Goal: Communication & Community: Answer question/provide support

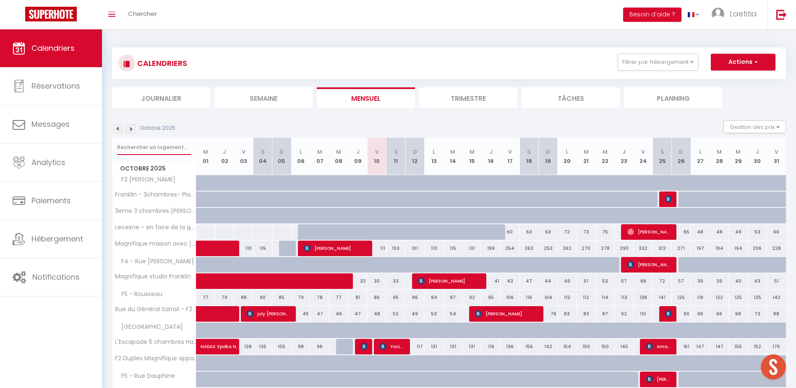
click at [168, 150] on input "text" at bounding box center [154, 147] width 74 height 15
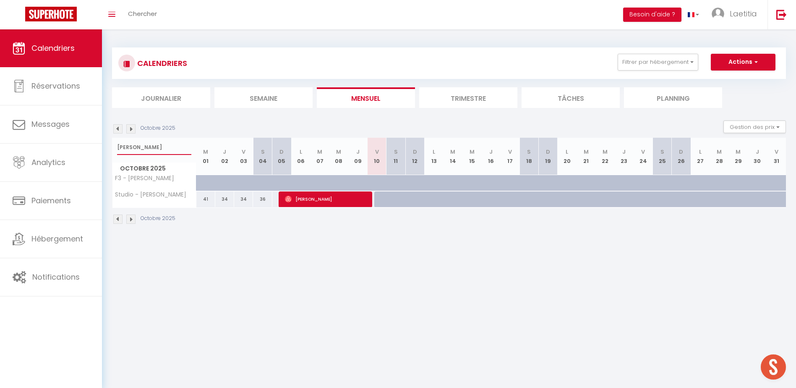
type input "[PERSON_NAME]"
click at [371, 197] on div at bounding box center [362, 199] width 19 height 16
type input "40"
type input "Ven 10 Octobre 2025"
type input "Sam 11 Octobre 2025"
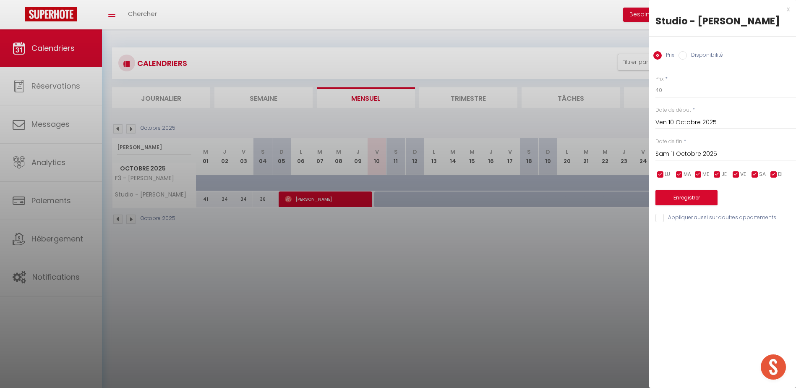
click at [287, 263] on div at bounding box center [398, 194] width 796 height 388
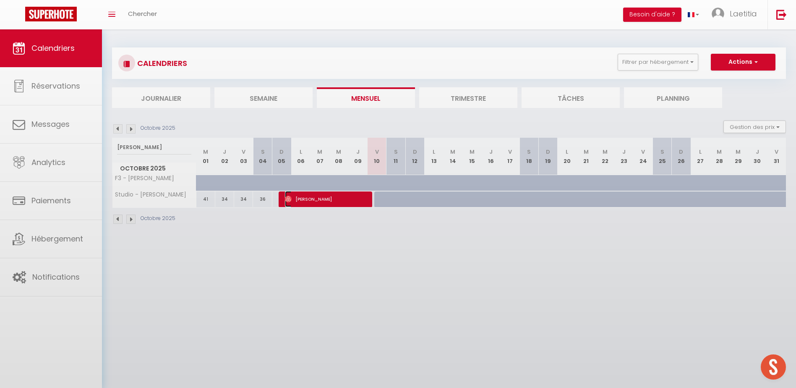
click at [333, 200] on span "[PERSON_NAME]" at bounding box center [326, 199] width 82 height 16
select select "OK"
select select "0"
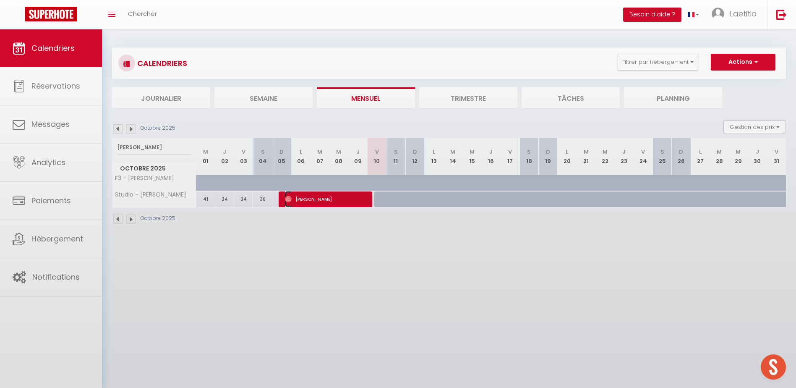
select select "1"
select select
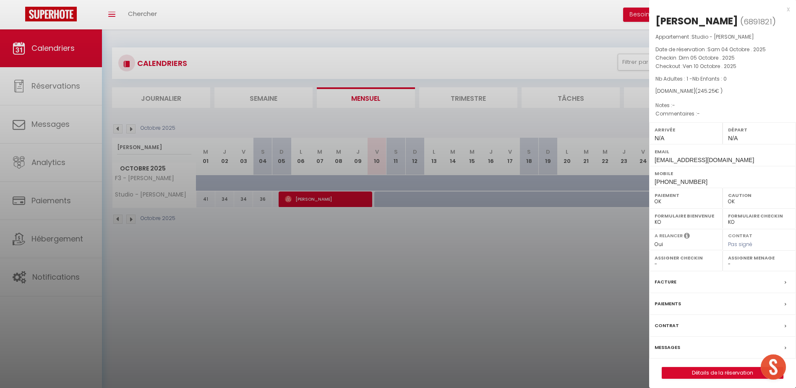
click at [667, 324] on label "Contrat" at bounding box center [667, 325] width 24 height 9
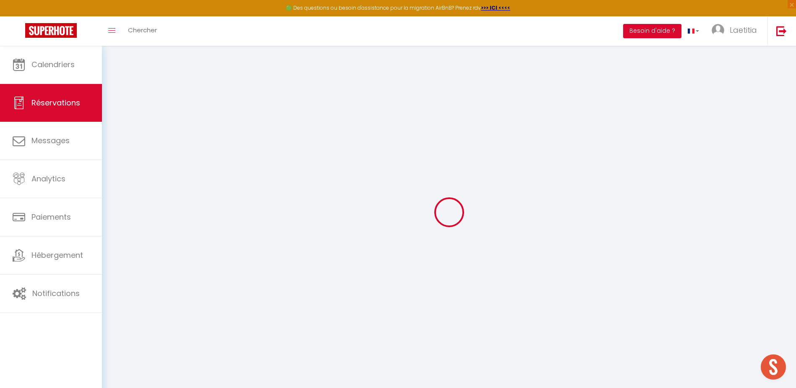
select select
checkbox input "false"
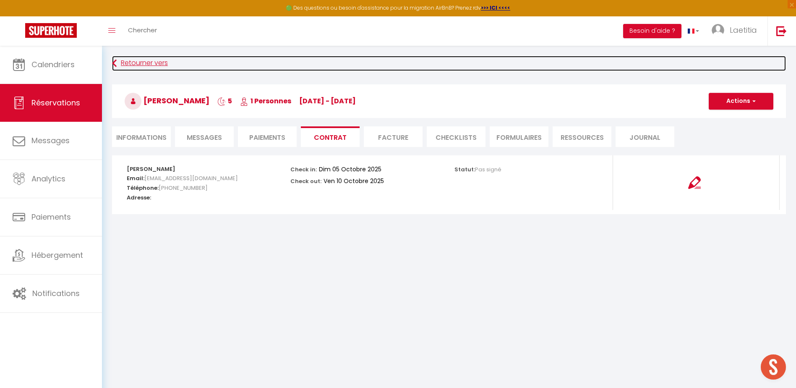
click at [134, 60] on link "Retourner vers" at bounding box center [449, 63] width 674 height 15
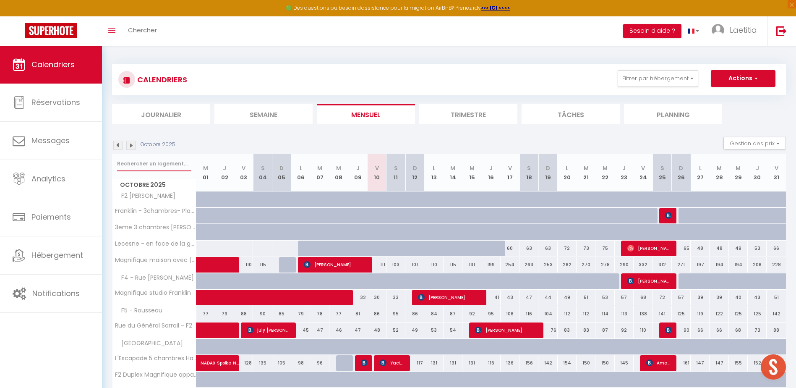
click at [153, 170] on input "text" at bounding box center [154, 163] width 74 height 15
click at [155, 165] on input "text" at bounding box center [154, 163] width 74 height 15
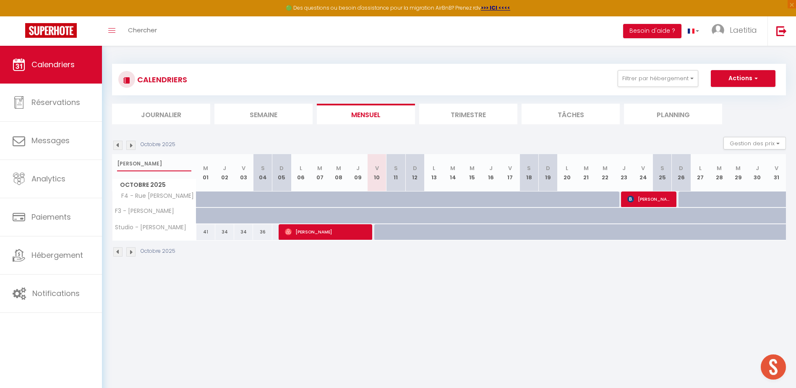
type input "[PERSON_NAME]"
click at [339, 228] on span "[PERSON_NAME]" at bounding box center [326, 232] width 82 height 16
select select "OK"
select select "0"
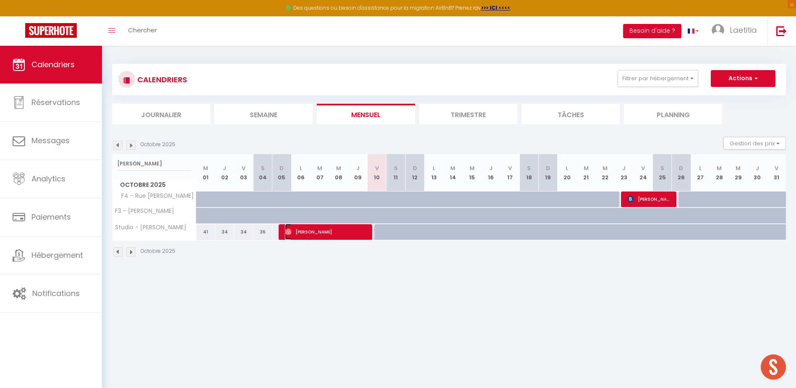
select select "0"
select select "1"
select select
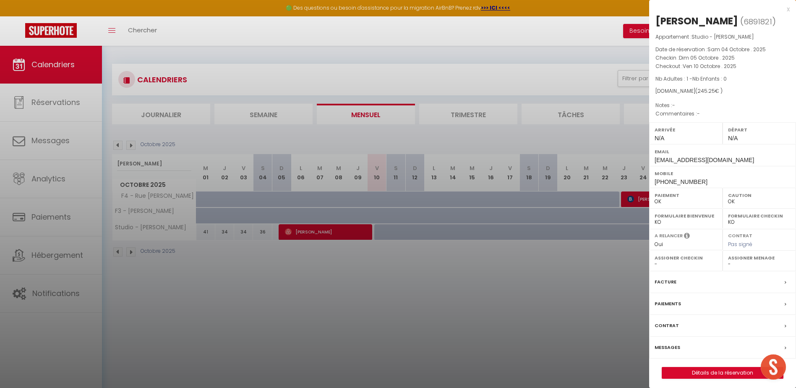
click at [667, 346] on label "Messages" at bounding box center [668, 347] width 26 height 9
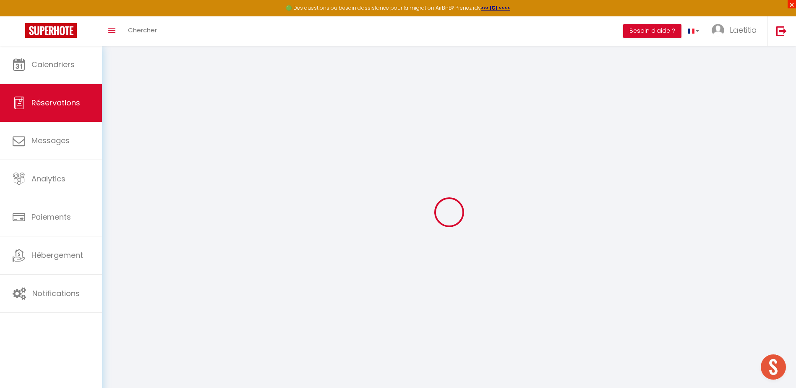
select select
checkbox input "false"
select select
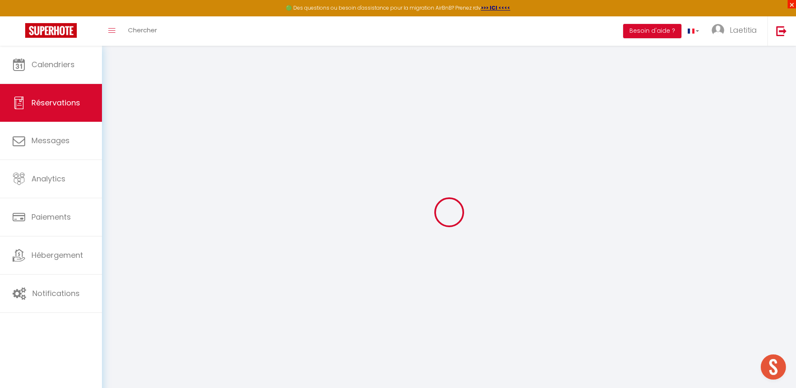
select select
checkbox input "false"
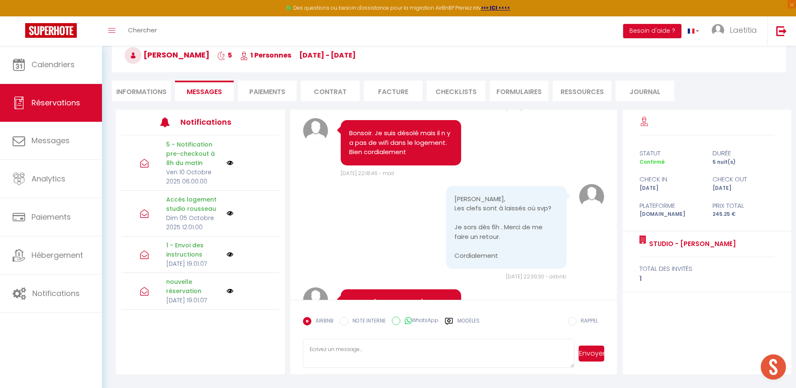
scroll to position [1526, 0]
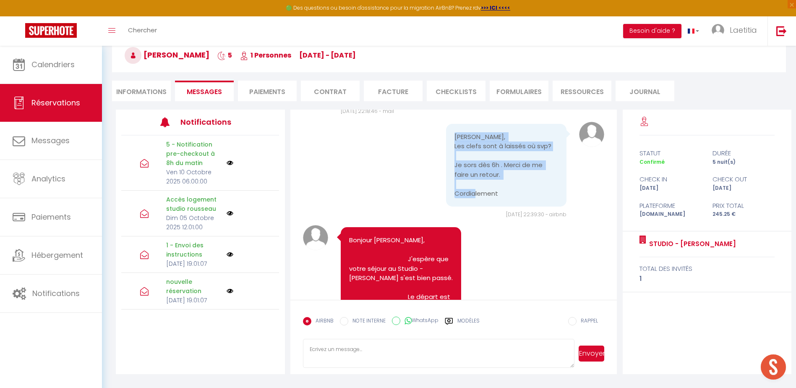
drag, startPoint x: 451, startPoint y: 136, endPoint x: 499, endPoint y: 196, distance: 77.4
click at [499, 196] on pre "[PERSON_NAME], Les clefs sont à laissés où svp? Je sors dès 6h . Merci de me fa…" at bounding box center [507, 165] width 104 height 66
click at [496, 194] on pre "[PERSON_NAME], Les clefs sont à laissés où svp? Je sors dès 6h . Merci de me fa…" at bounding box center [507, 165] width 104 height 66
drag, startPoint x: 496, startPoint y: 194, endPoint x: 453, endPoint y: 134, distance: 74.3
click at [455, 134] on pre "[PERSON_NAME], Les clefs sont à laissés où svp? Je sors dès 6h . Merci de me fa…" at bounding box center [507, 165] width 104 height 66
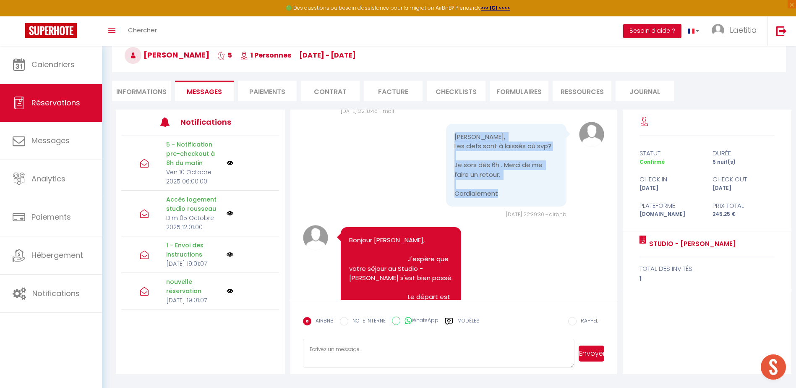
click at [455, 136] on pre "[PERSON_NAME], Les clefs sont à laissés où svp? Je sors dès 6h . Merci de me fa…" at bounding box center [507, 165] width 104 height 66
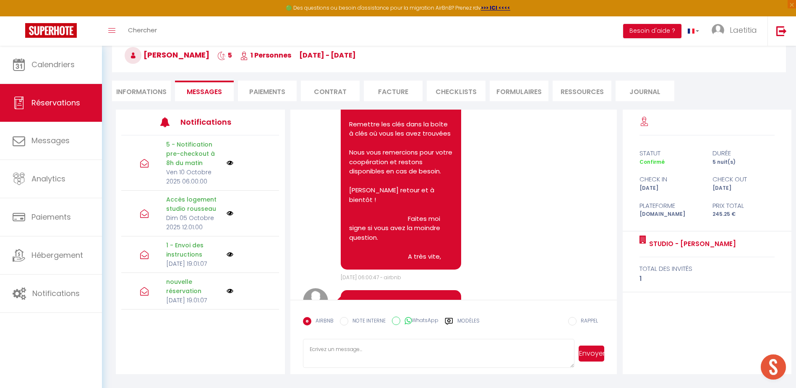
scroll to position [2030, 0]
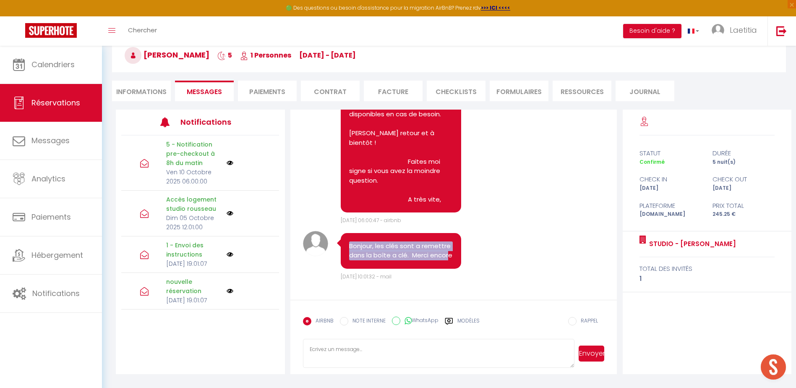
drag, startPoint x: 367, startPoint y: 252, endPoint x: 349, endPoint y: 230, distance: 28.7
click at [349, 233] on div "Bonjour, les clés sont a remettre dans la boîte a clé. Merci encore" at bounding box center [401, 251] width 121 height 36
drag, startPoint x: 349, startPoint y: 230, endPoint x: 348, endPoint y: 238, distance: 8.4
click at [348, 238] on div "Bonjour, les clés sont a remettre dans la boîte a clé. Merci encore" at bounding box center [401, 251] width 121 height 36
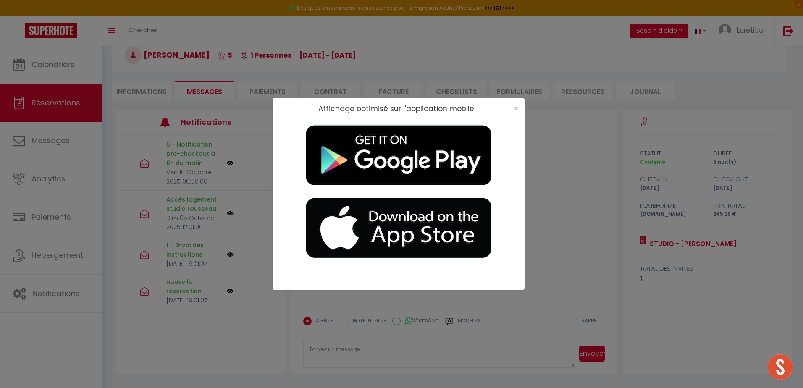
click at [210, 108] on div "Affichage optimisé sur l'application mobile ×" at bounding box center [401, 194] width 803 height 388
